Goal: Information Seeking & Learning: Learn about a topic

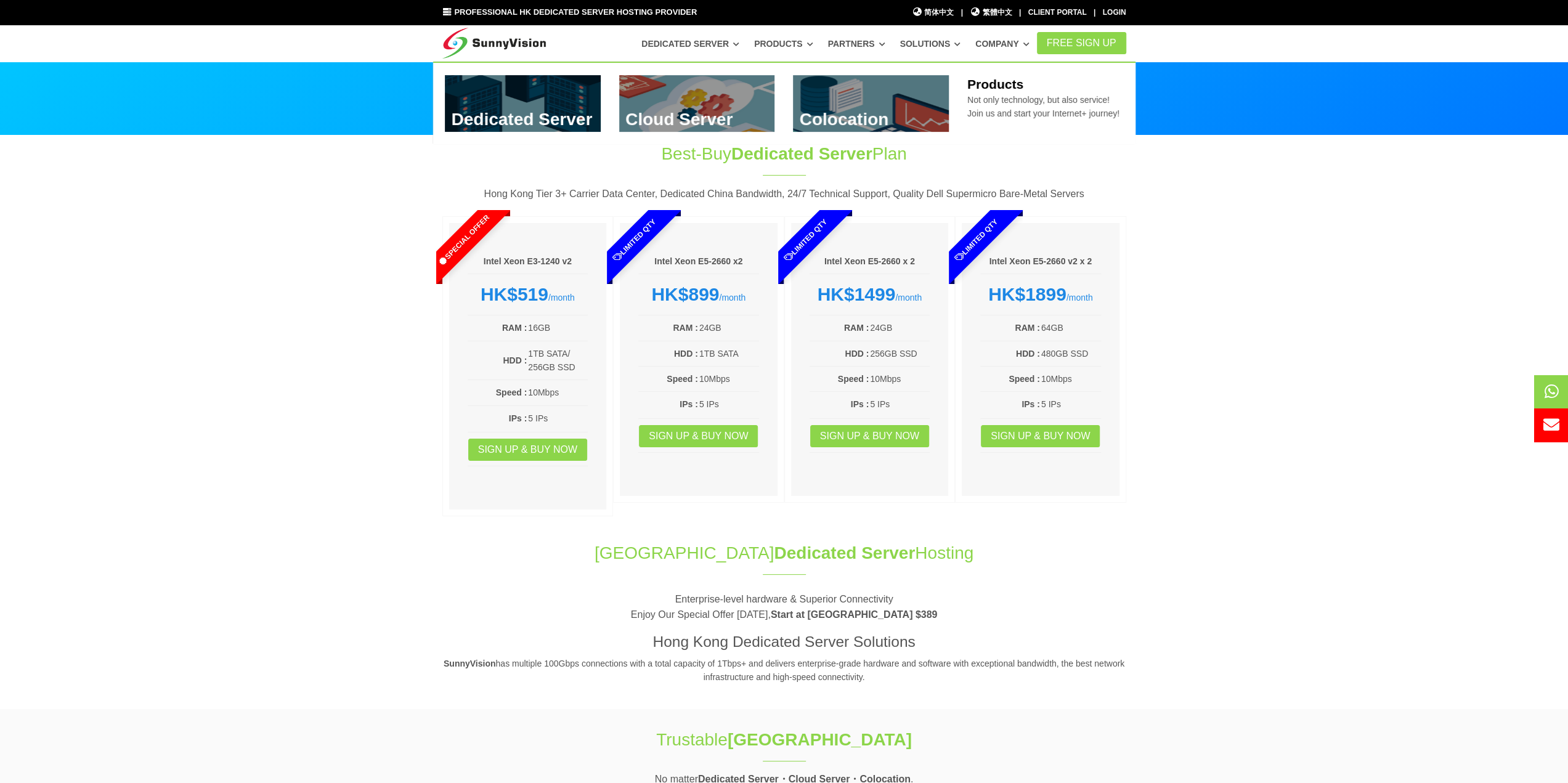
click at [542, 110] on link at bounding box center [523, 103] width 156 height 56
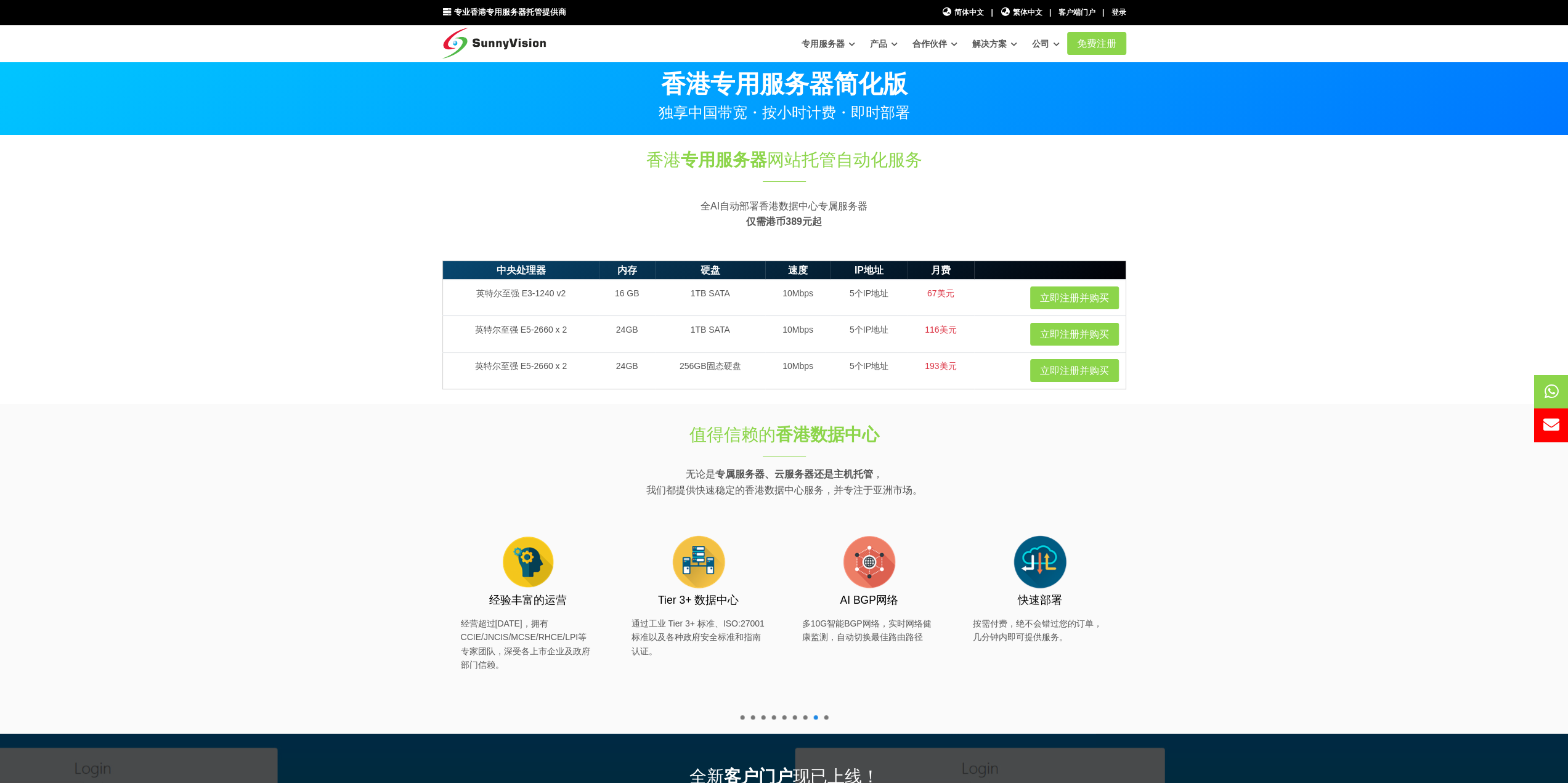
click at [1225, 235] on section "香港 专用服务器 网站托管自动化服务 全AI自动部署香港数据中心专属服务器 仅需港币389元起" at bounding box center [784, 195] width 1568 height 119
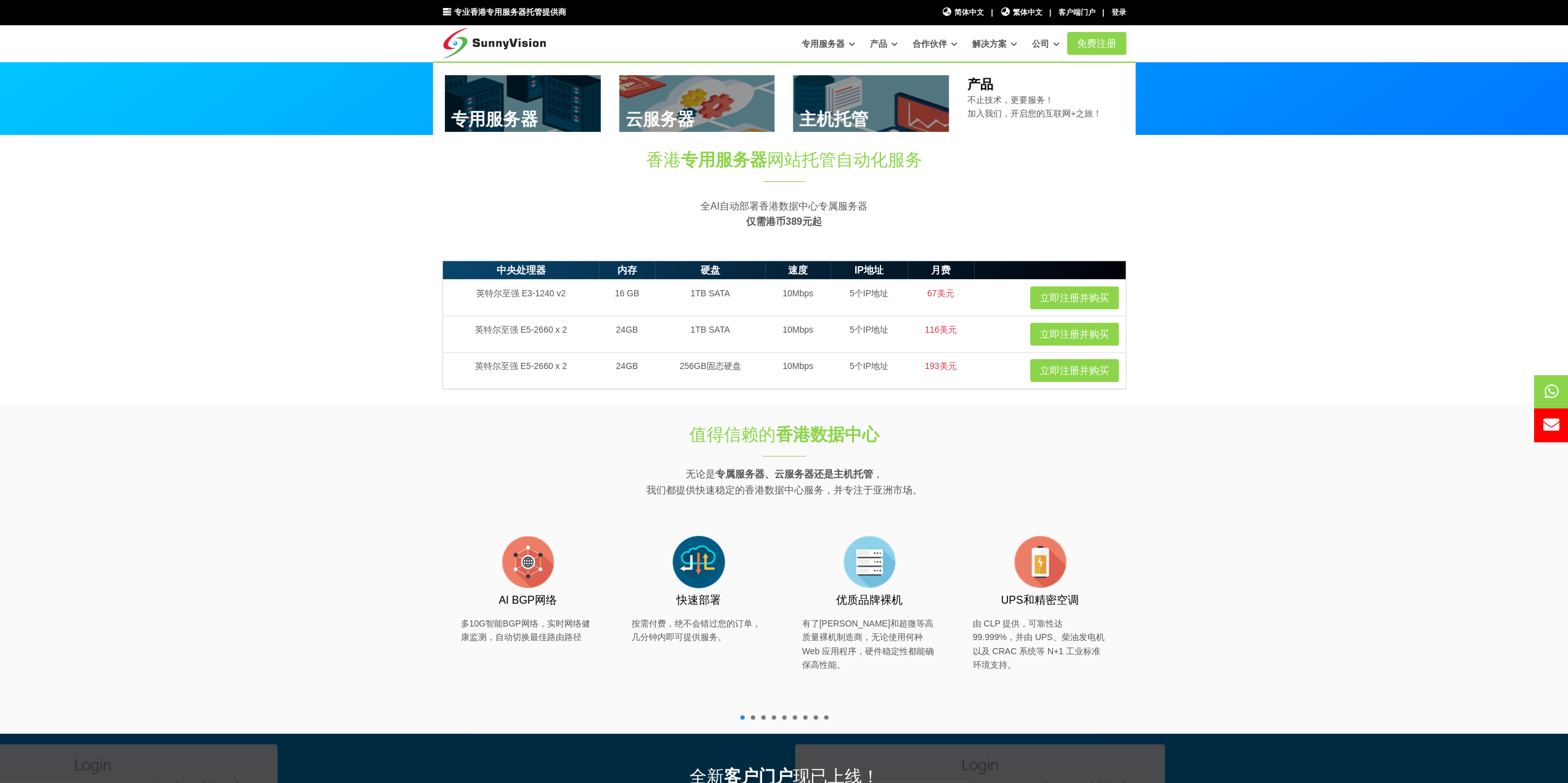
click at [867, 111] on link at bounding box center [871, 103] width 156 height 56
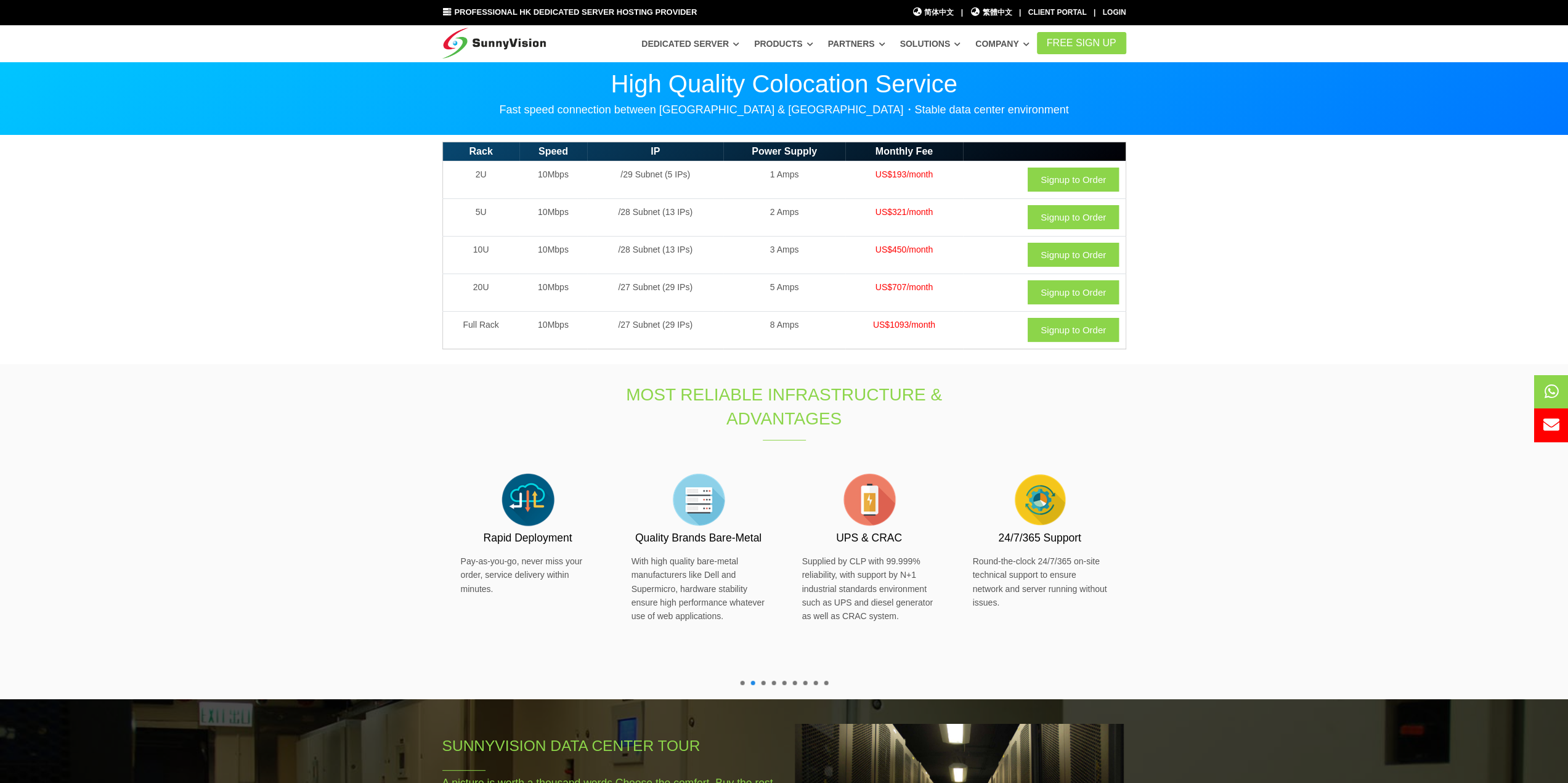
click at [1273, 216] on section "Rack Speed IP Power Supply Monthly Fee 2U 10Mbps /29 Subnet (5 IPs) 1 Amps US$1…" at bounding box center [784, 250] width 1568 height 229
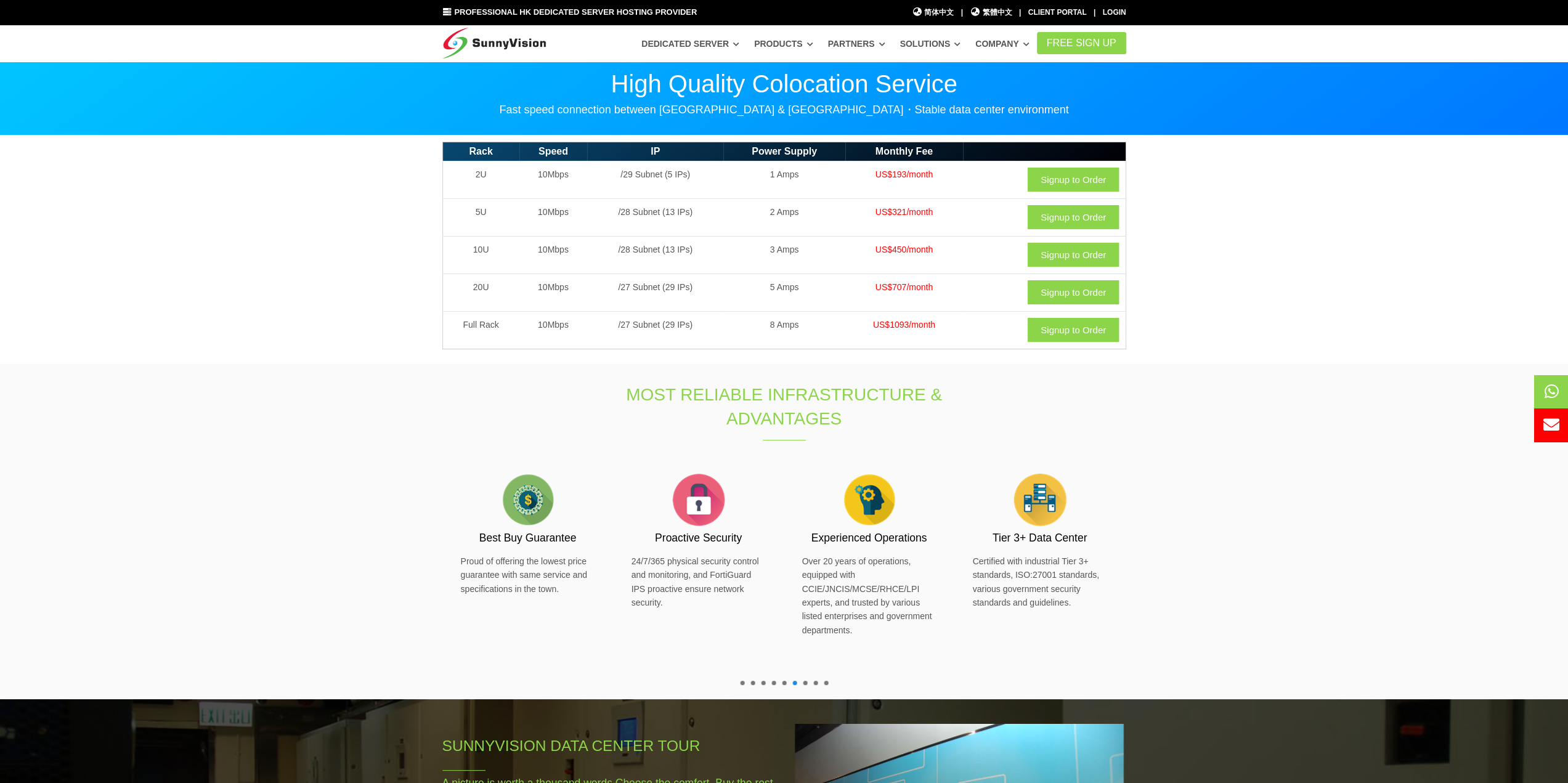
click at [215, 382] on section "Most Reliable Infrastructure & Advantages Proactive Security 24/7/365 physical …" at bounding box center [784, 532] width 1568 height 335
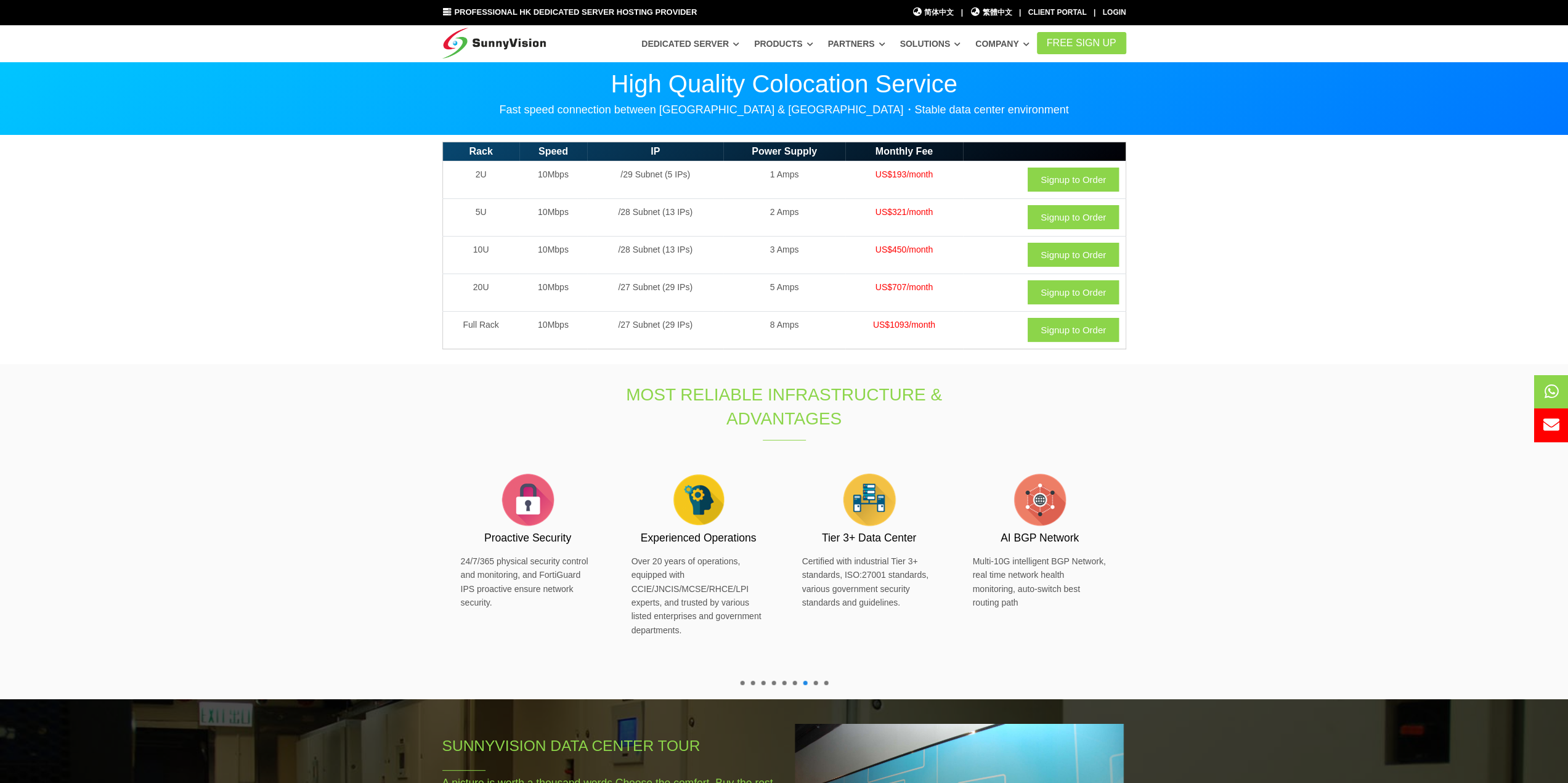
click at [329, 354] on section "Rack Speed IP Power Supply Monthly Fee 2U 10Mbps /29 Subnet (5 IPs) 1 Amps US$1…" at bounding box center [784, 250] width 1568 height 229
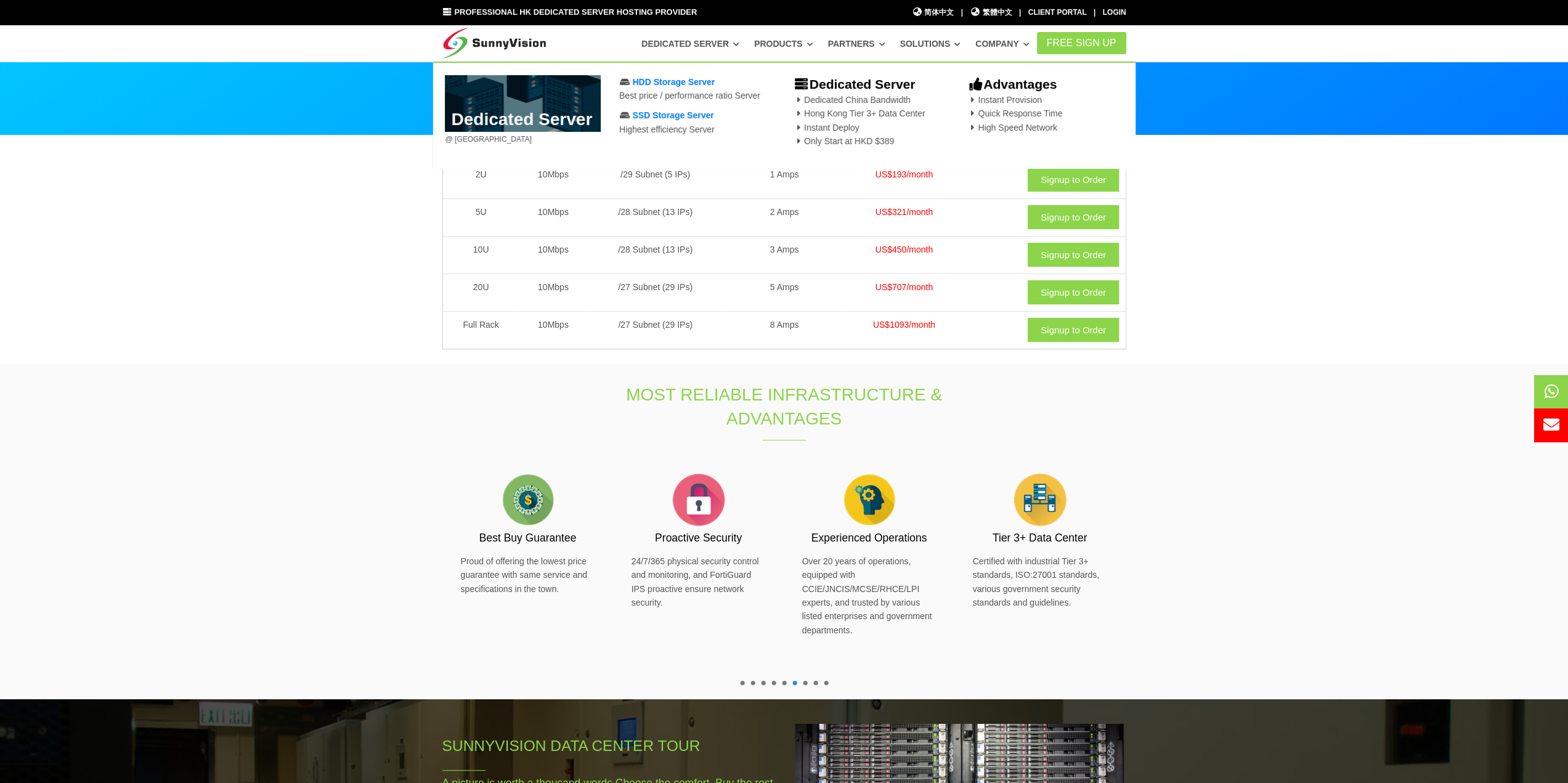
click at [737, 45] on link "Dedicated Server" at bounding box center [690, 43] width 98 height 22
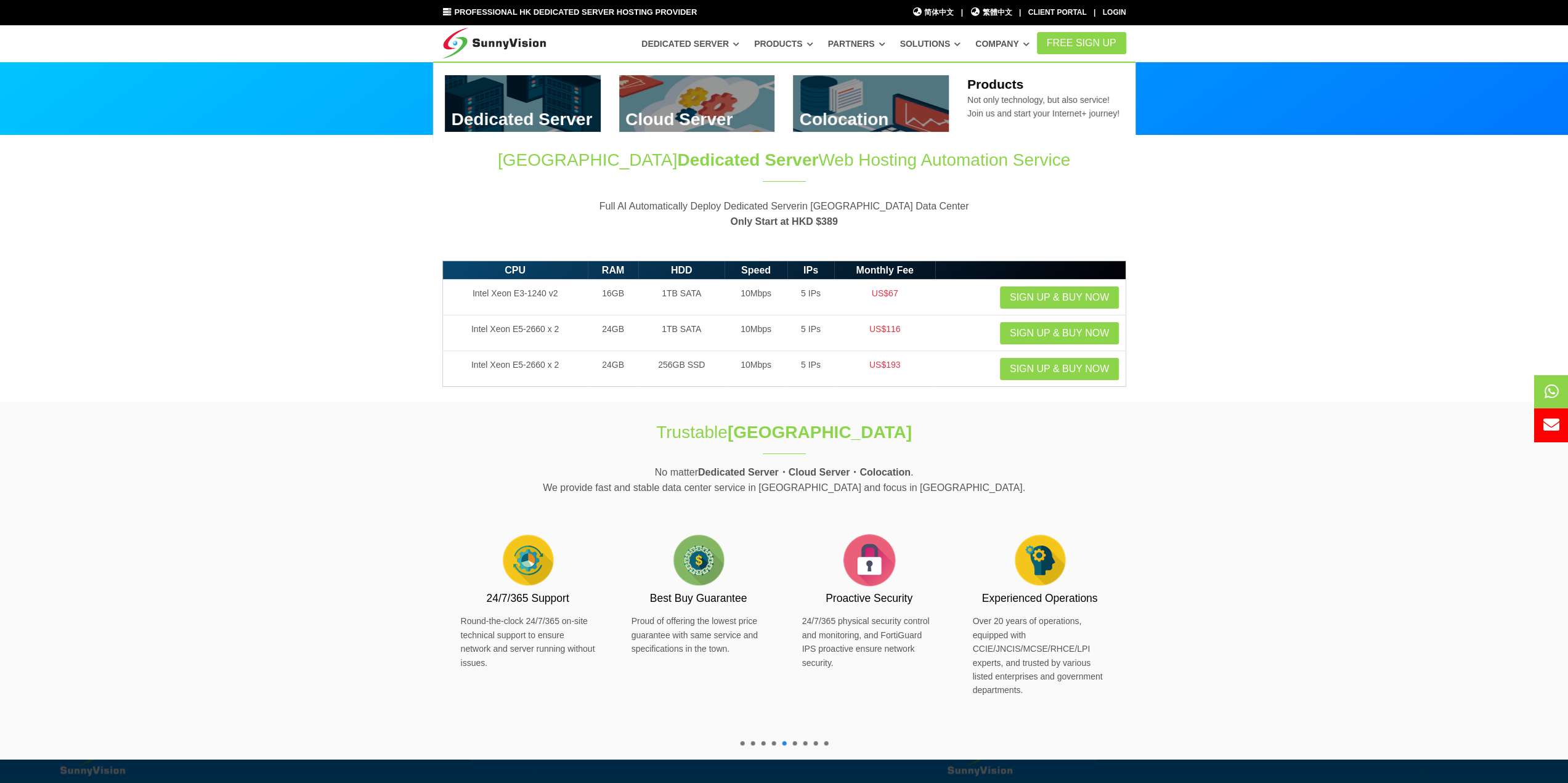
click at [713, 95] on link at bounding box center [697, 103] width 156 height 56
